Goal: Task Accomplishment & Management: Use online tool/utility

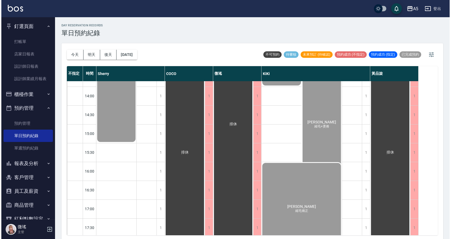
scroll to position [189, 0]
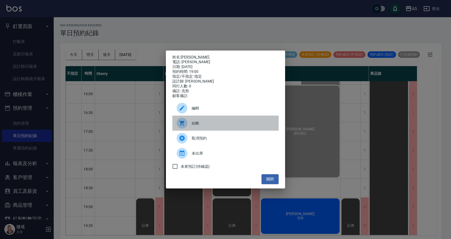
click at [217, 126] on span "結帳" at bounding box center [233, 123] width 83 height 6
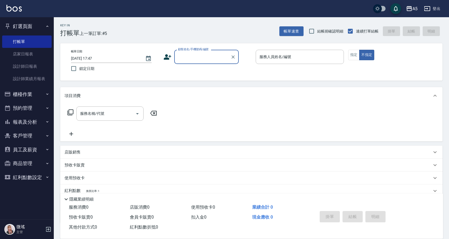
click at [190, 53] on input "顧客姓名/手機號碼/編號" at bounding box center [203, 56] width 52 height 9
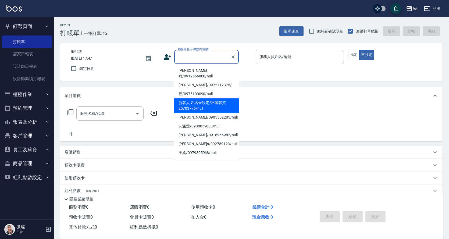
click at [207, 98] on li "新客人 姓名未設定/不留客資25703776/null" at bounding box center [206, 105] width 64 height 15
type input "新客人 姓名未設定/不留客資25703776/null"
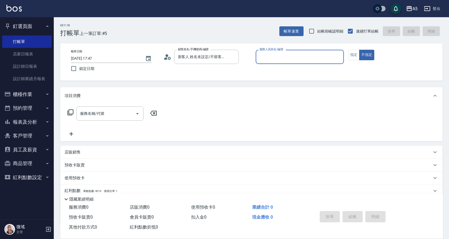
click at [274, 58] on input "服務人員姓名/編號" at bounding box center [299, 56] width 83 height 9
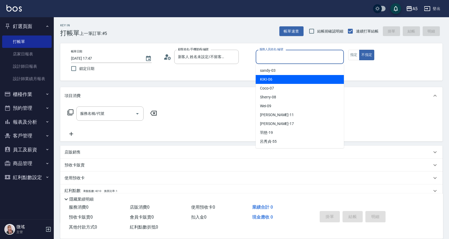
click at [275, 81] on div "KIKI -06" at bounding box center [300, 79] width 88 height 9
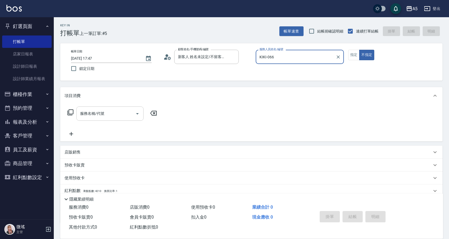
click at [359, 50] on button "不指定" at bounding box center [366, 55] width 15 height 10
click at [110, 114] on input "服務名稱/代號" at bounding box center [106, 113] width 54 height 9
type input "KIKI-06"
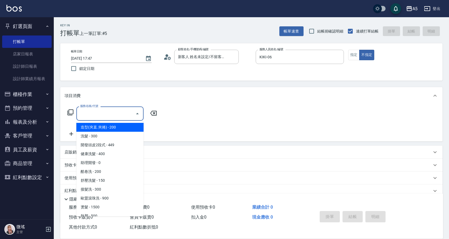
click at [96, 109] on input "服務名稱/代號" at bounding box center [106, 113] width 54 height 9
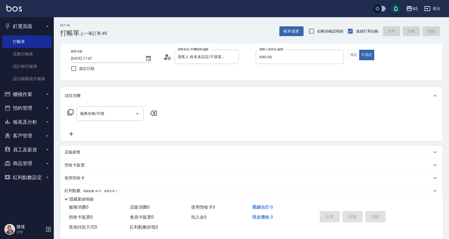
click at [70, 113] on icon at bounding box center [70, 112] width 6 height 6
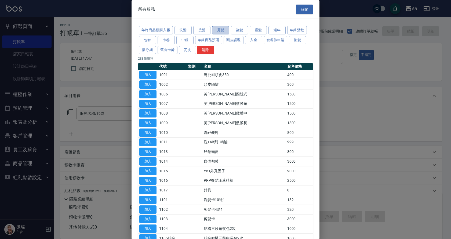
click at [217, 32] on button "剪髮" at bounding box center [220, 30] width 17 height 8
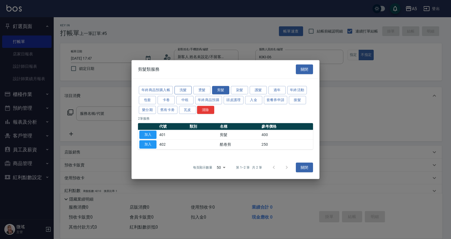
click at [179, 87] on button "洗髮" at bounding box center [183, 90] width 17 height 8
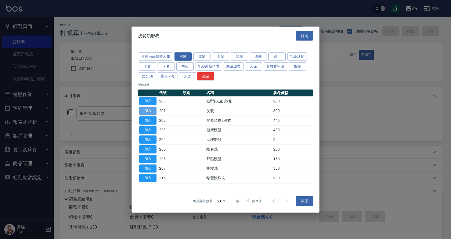
click at [145, 111] on button "加入" at bounding box center [147, 111] width 17 height 8
type input "洗髮(201)"
type input "30"
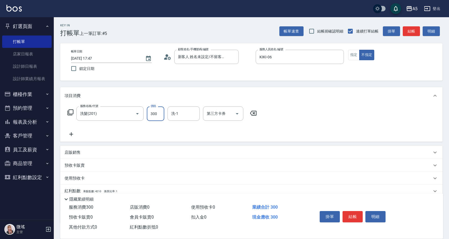
click at [159, 115] on input "300" at bounding box center [155, 113] width 17 height 15
type input "0"
click at [136, 112] on div "服務名稱/代號 洗髮(201) 服務名稱/代號 價格 0 價格 洗-1 洗-1 第三方卡券 第三方卡券" at bounding box center [161, 113] width 195 height 15
type input "40"
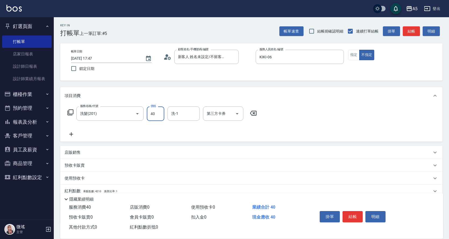
type input "40"
type input "400"
drag, startPoint x: 353, startPoint y: 53, endPoint x: 262, endPoint y: 75, distance: 93.1
click at [352, 54] on button "指定" at bounding box center [354, 55] width 12 height 10
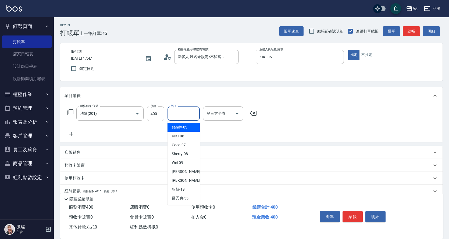
click at [178, 113] on input "洗-1" at bounding box center [183, 113] width 27 height 9
drag, startPoint x: 183, startPoint y: 114, endPoint x: 174, endPoint y: 114, distance: 8.9
click at [174, 114] on input "19" at bounding box center [179, 113] width 19 height 9
type input "李靚-17"
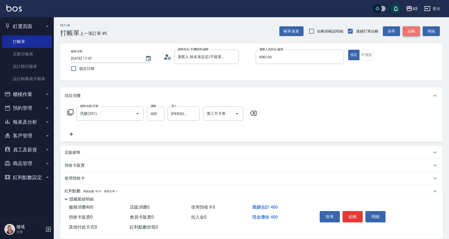
click at [415, 30] on button "結帳" at bounding box center [411, 31] width 17 height 10
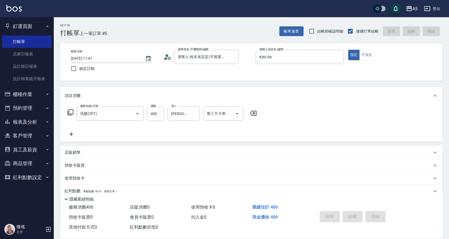
type input "2025/08/14 18:53"
type input "0"
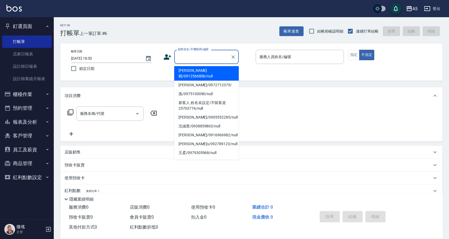
click at [184, 61] on input "顧客姓名/手機號碼/編號" at bounding box center [203, 56] width 52 height 9
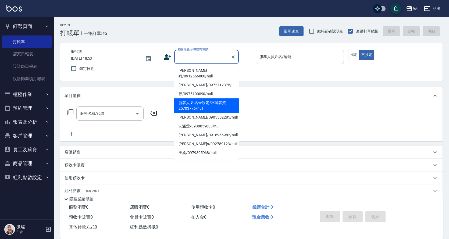
drag, startPoint x: 225, startPoint y: 100, endPoint x: 261, endPoint y: 61, distance: 52.7
click at [225, 100] on li "新客人 姓名未設定/不留客資25703776/null" at bounding box center [206, 105] width 64 height 15
type input "新客人 姓名未設定/不留客資25703776/null"
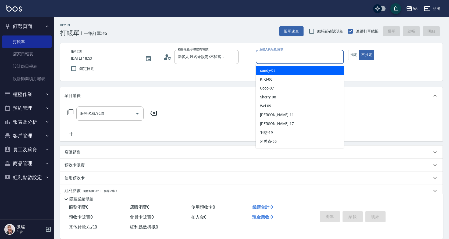
click at [261, 60] on input "服務人員姓名/編號" at bounding box center [299, 56] width 83 height 9
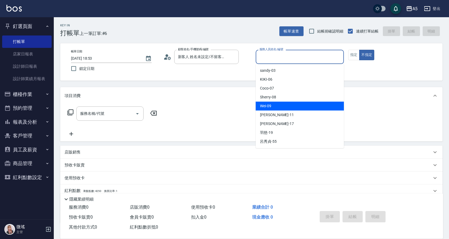
drag, startPoint x: 267, startPoint y: 105, endPoint x: 269, endPoint y: 102, distance: 3.5
click at [267, 104] on span "Wei -09" at bounding box center [265, 106] width 11 height 6
click at [285, 60] on input "Wei-09" at bounding box center [295, 56] width 75 height 9
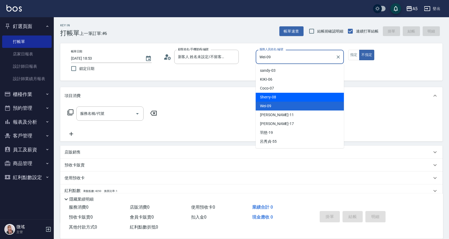
drag, startPoint x: 308, startPoint y: 100, endPoint x: 335, endPoint y: 74, distance: 37.6
click at [313, 95] on div "Sherry -08" at bounding box center [300, 97] width 88 height 9
type input "Sherry-08"
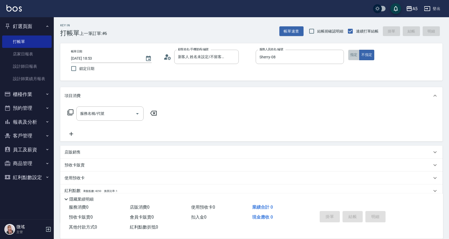
click at [352, 57] on button "指定" at bounding box center [354, 55] width 12 height 10
click at [104, 116] on input "服務名稱/代號" at bounding box center [106, 113] width 54 height 9
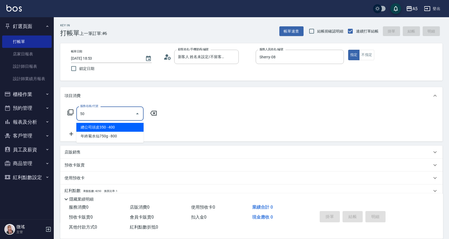
type input "501"
type input "100"
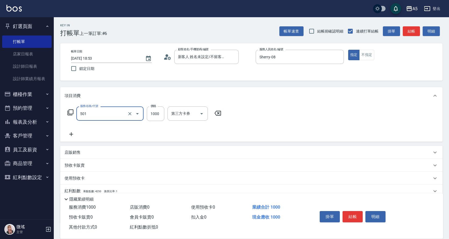
type input "染髮(501)"
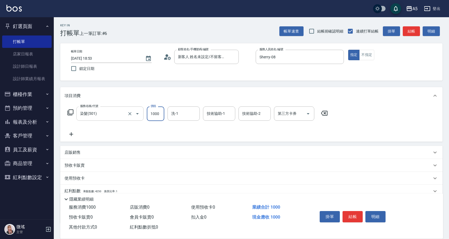
type input "2"
type input "0"
type input "248"
type input "20"
type input "2480"
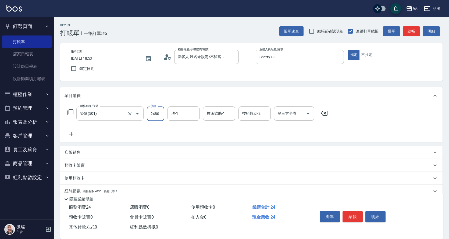
type input "240"
type input "2480"
type input "葵葵-11"
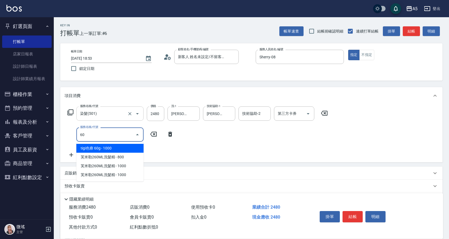
type input "601"
type input "270"
type input "自備護髮(601)"
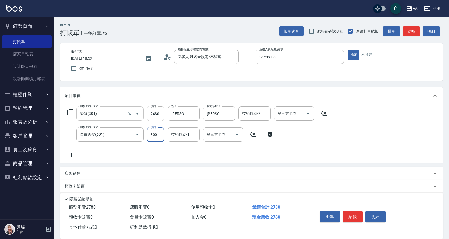
type input "1"
type input "240"
type input "100"
type input "250"
type input "1000"
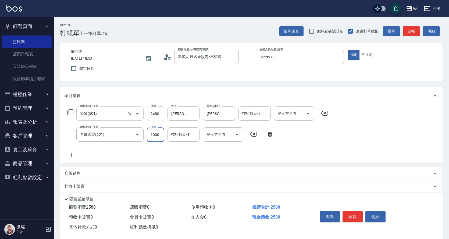
type input "340"
type input "1000"
click at [359, 217] on button "結帳" at bounding box center [352, 216] width 20 height 11
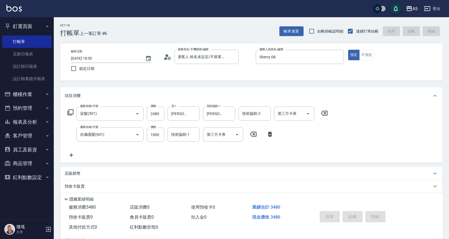
type input "2025/08/14 19:21"
type input "0"
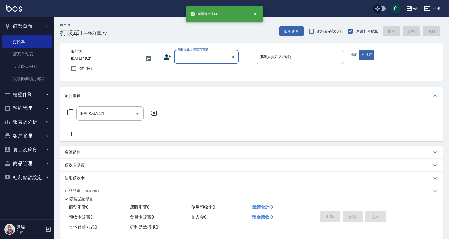
click at [28, 96] on button "櫃檯作業" at bounding box center [26, 94] width 49 height 14
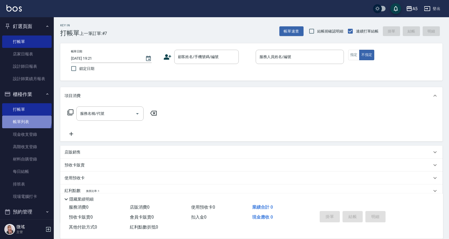
click at [26, 119] on link "帳單列表" at bounding box center [26, 122] width 49 height 12
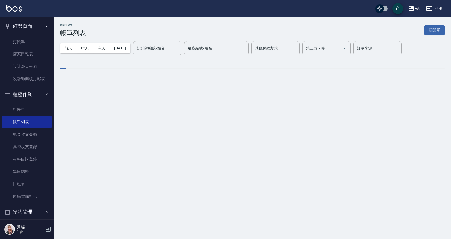
click at [153, 42] on div "設計師編號/姓名" at bounding box center [157, 48] width 48 height 14
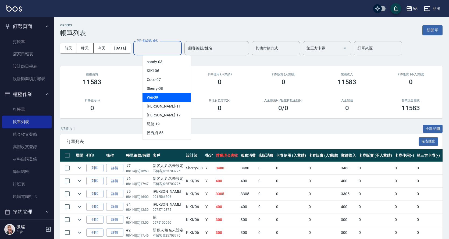
click at [166, 93] on ul "sandy -03 KIKI -06 Coco -07 Sherry -08 Wei -09 葵葵 -11 李靚 -17 羽慈 -19 呂秀貞 -55" at bounding box center [166, 97] width 48 height 84
click at [165, 89] on div "Sherry -08" at bounding box center [166, 88] width 48 height 9
type input "Sherry-08"
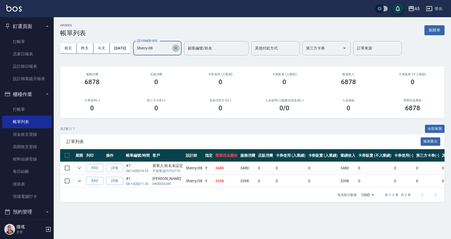
click at [179, 48] on icon "Clear" at bounding box center [175, 47] width 5 height 5
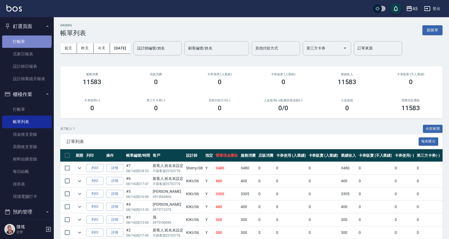
click at [26, 39] on link "打帳單" at bounding box center [26, 41] width 49 height 12
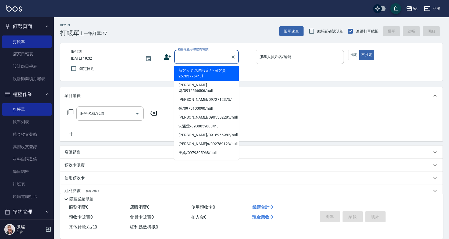
click at [206, 57] on input "顧客姓名/手機號碼/編號" at bounding box center [203, 56] width 52 height 9
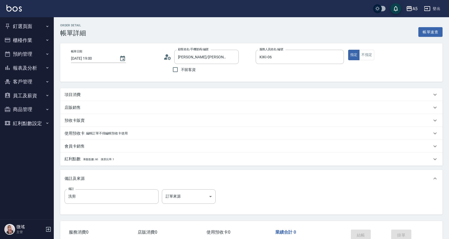
click at [77, 98] on div "項目消費" at bounding box center [251, 94] width 382 height 13
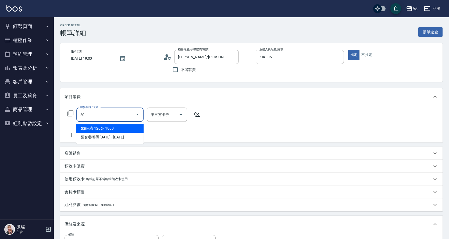
type input "201"
type input "30"
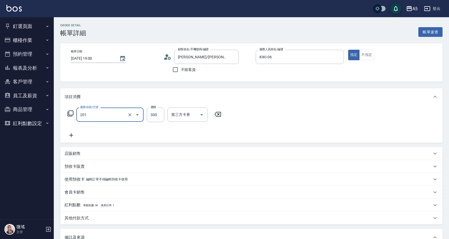
type input "洗髮(201)"
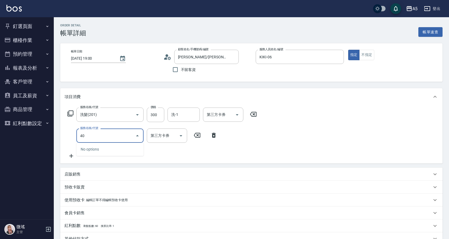
type input "401"
type input "70"
type input "剪髮(401)"
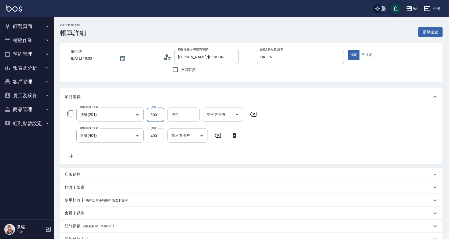
click at [156, 119] on input "300" at bounding box center [155, 114] width 17 height 15
type input "2"
type input "40"
type input "200"
type input "60"
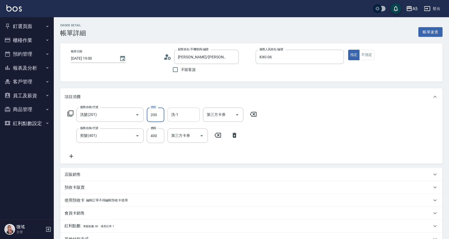
type input "200"
click at [191, 114] on input "洗-1" at bounding box center [183, 114] width 27 height 9
type input "李靚-17"
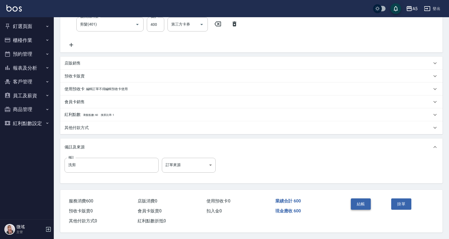
click at [363, 201] on button "結帳" at bounding box center [361, 203] width 20 height 11
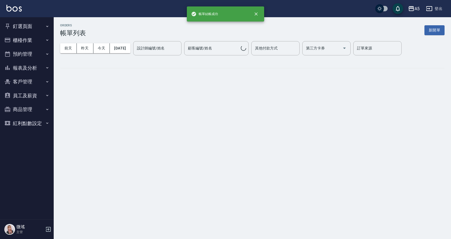
click at [37, 28] on button "釘選頁面" at bounding box center [26, 26] width 49 height 14
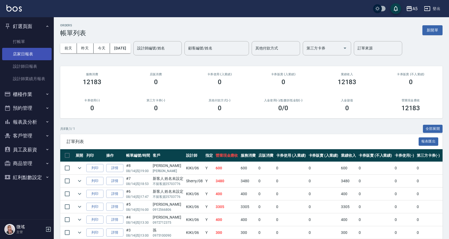
drag, startPoint x: 23, startPoint y: 66, endPoint x: 48, endPoint y: 48, distance: 30.1
click at [24, 66] on link "設計師日報表" at bounding box center [26, 66] width 49 height 12
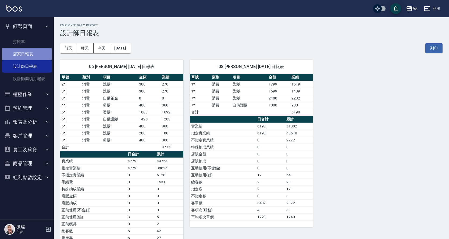
click at [24, 53] on link "店家日報表" at bounding box center [26, 54] width 49 height 12
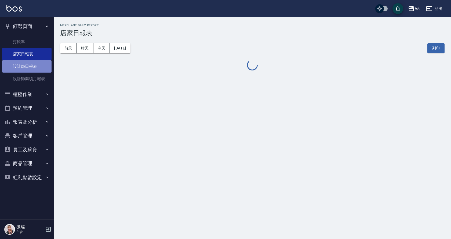
click at [20, 64] on link "設計師日報表" at bounding box center [26, 66] width 49 height 12
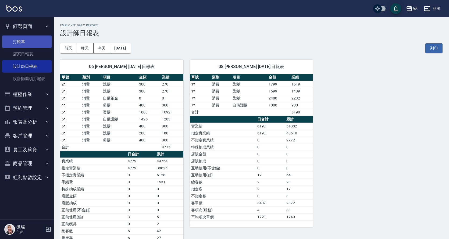
click at [26, 38] on link "打帳單" at bounding box center [26, 41] width 49 height 12
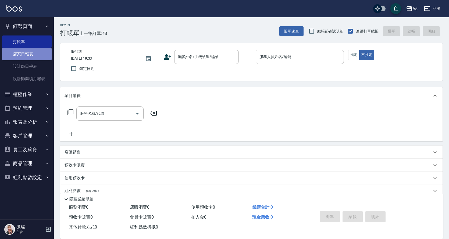
click at [33, 52] on link "店家日報表" at bounding box center [26, 54] width 49 height 12
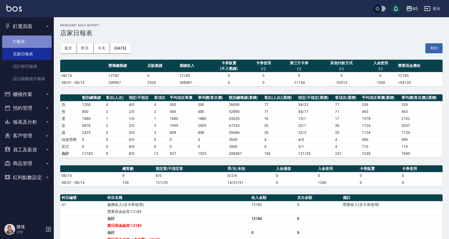
click at [27, 45] on link "打帳單" at bounding box center [26, 41] width 49 height 12
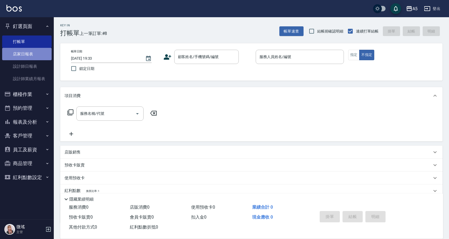
click at [28, 55] on link "店家日報表" at bounding box center [26, 54] width 49 height 12
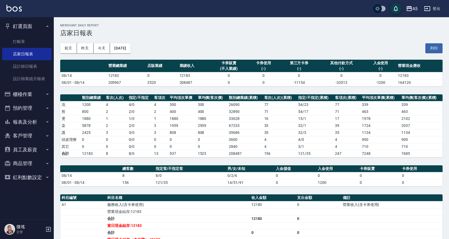
scroll to position [81, 0]
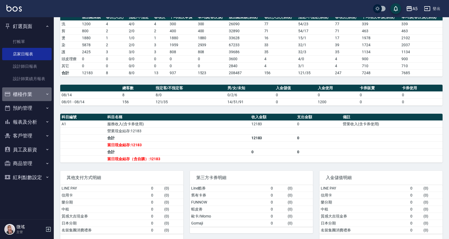
click at [32, 99] on button "櫃檯作業" at bounding box center [26, 94] width 49 height 14
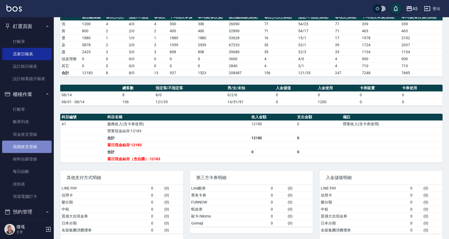
click at [30, 151] on link "高階收支登錄" at bounding box center [26, 147] width 49 height 12
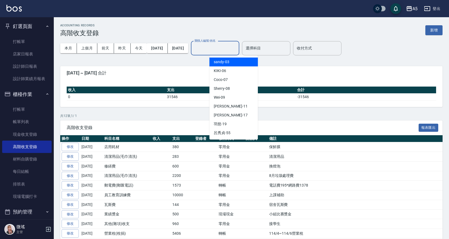
click at [226, 48] on input "關係人編號/姓名" at bounding box center [215, 48] width 44 height 9
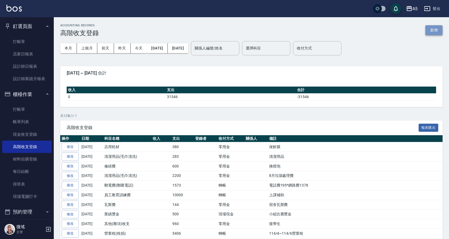
click at [439, 31] on button "新增" at bounding box center [433, 30] width 17 height 10
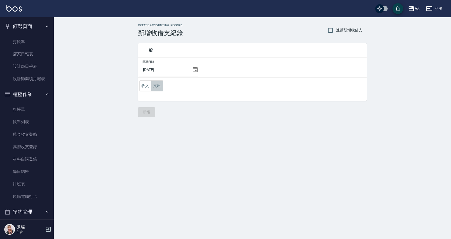
click at [157, 87] on button "支出" at bounding box center [157, 85] width 12 height 11
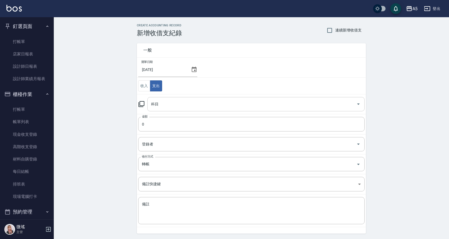
click at [166, 104] on input "科目" at bounding box center [252, 103] width 204 height 9
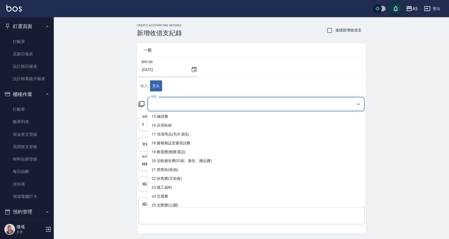
scroll to position [188, 0]
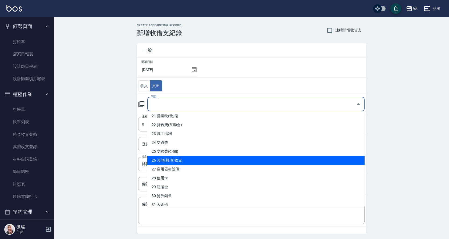
click at [191, 162] on li "26 其他(雜項)收支" at bounding box center [255, 160] width 217 height 9
type input "26 其他(雜項)收支"
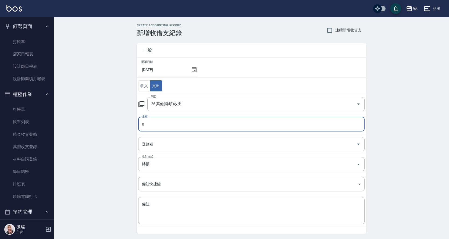
click at [173, 121] on input "0" at bounding box center [251, 124] width 226 height 15
drag, startPoint x: 173, startPoint y: 121, endPoint x: 134, endPoint y: 132, distance: 40.4
click at [134, 132] on div "一般 開單日期 2025/08/14 收入 支出 科目 26 其他(雜項)收支 科目 金額 0 金額 登錄者 登錄者 收付方式 轉帳 收付方式 備註快捷鍵 ​…" at bounding box center [247, 135] width 235 height 197
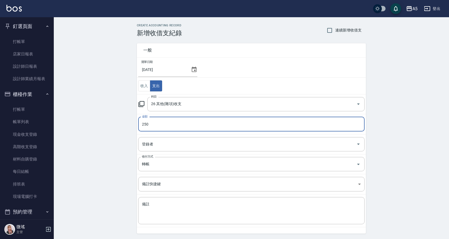
type input "250"
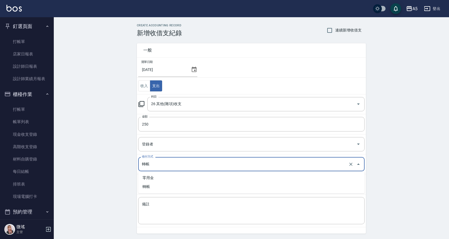
click at [178, 162] on input "轉帳" at bounding box center [244, 163] width 206 height 9
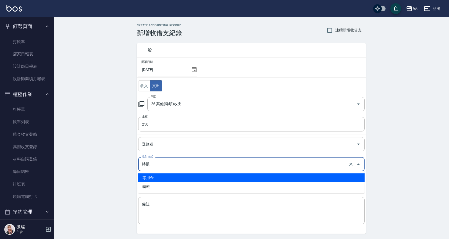
click at [168, 177] on li "零用金" at bounding box center [251, 177] width 226 height 9
type input "零用金"
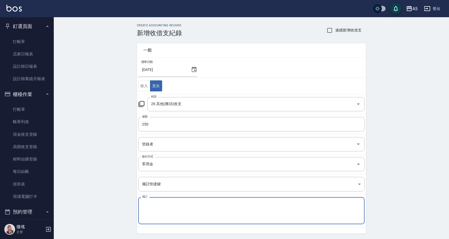
click at [167, 210] on textarea "備註" at bounding box center [251, 211] width 219 height 18
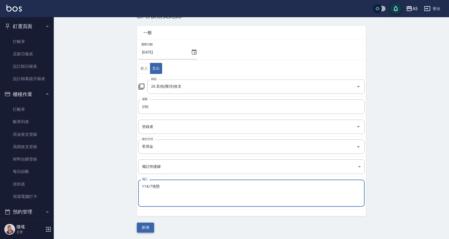
type textarea "114/7地墊"
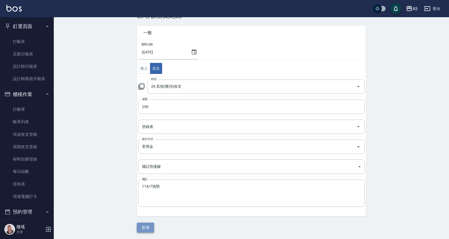
click at [139, 228] on button "新增" at bounding box center [145, 227] width 17 height 10
